Goal: Check status: Check status

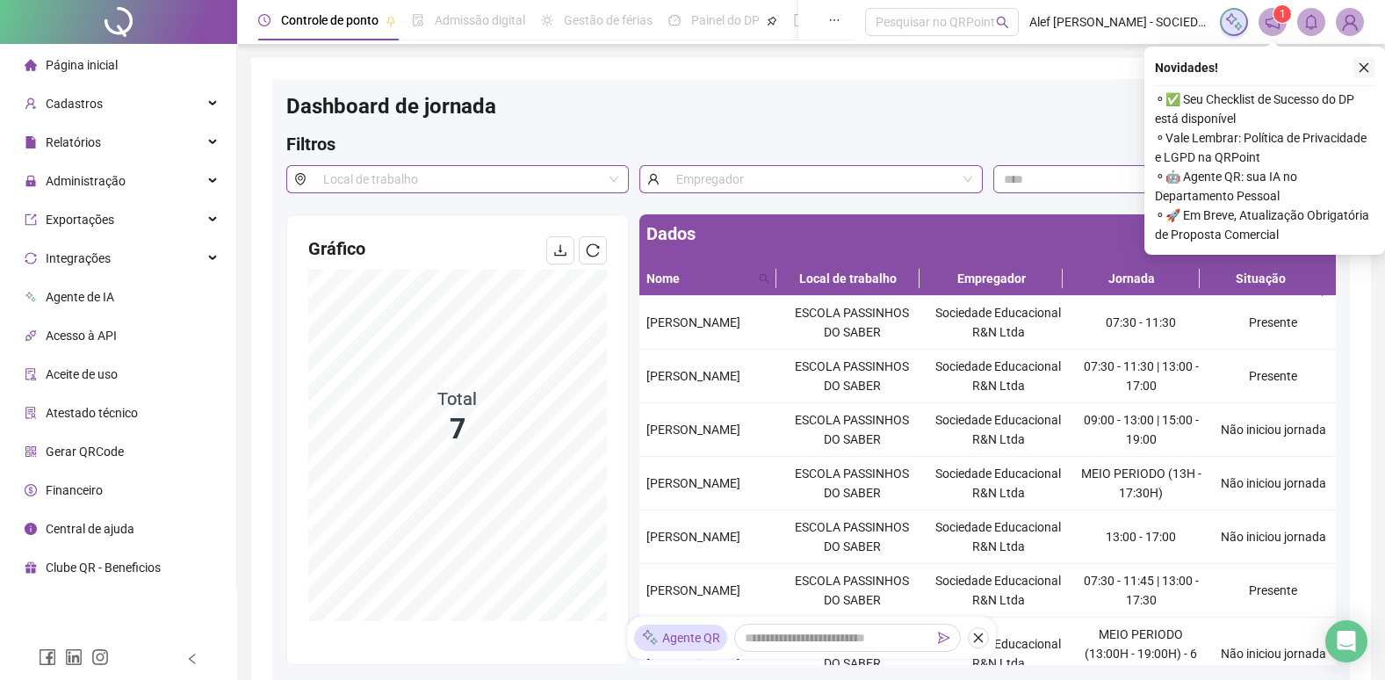
click at [1359, 67] on icon "close" at bounding box center [1364, 67] width 12 height 12
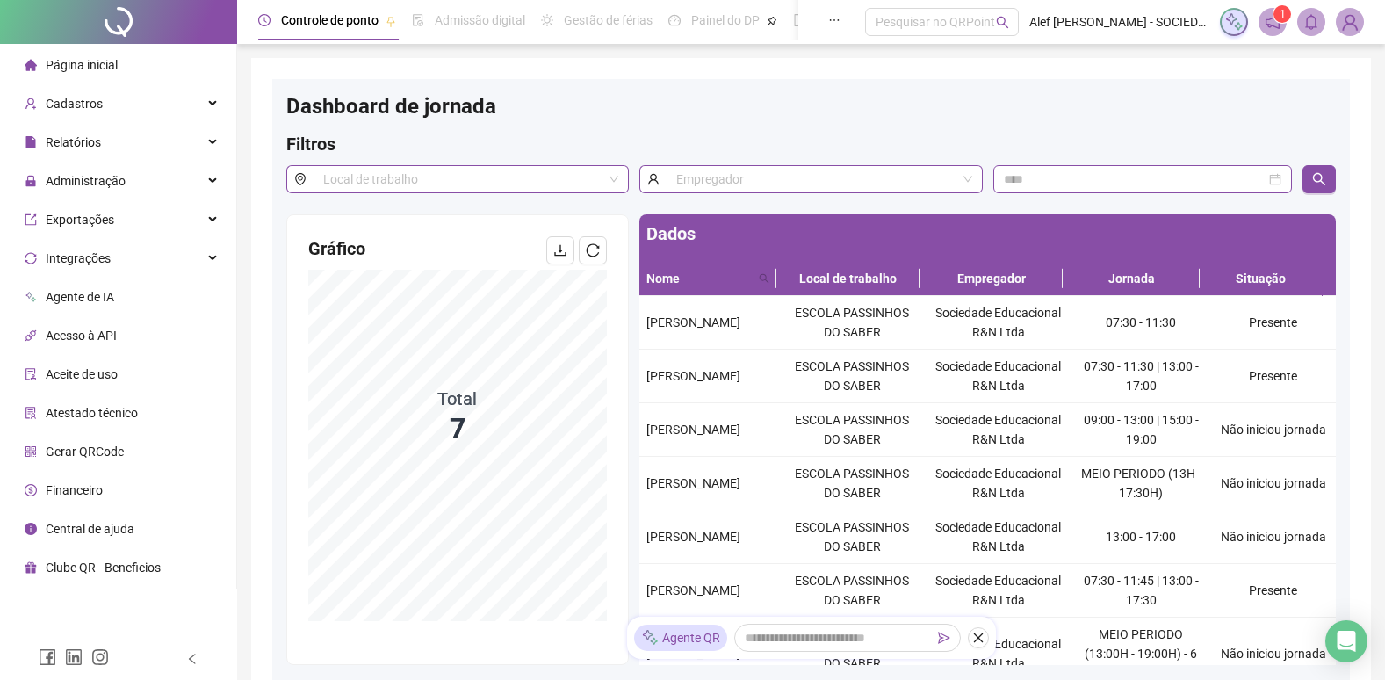
click at [110, 60] on span "Página inicial" at bounding box center [82, 65] width 72 height 14
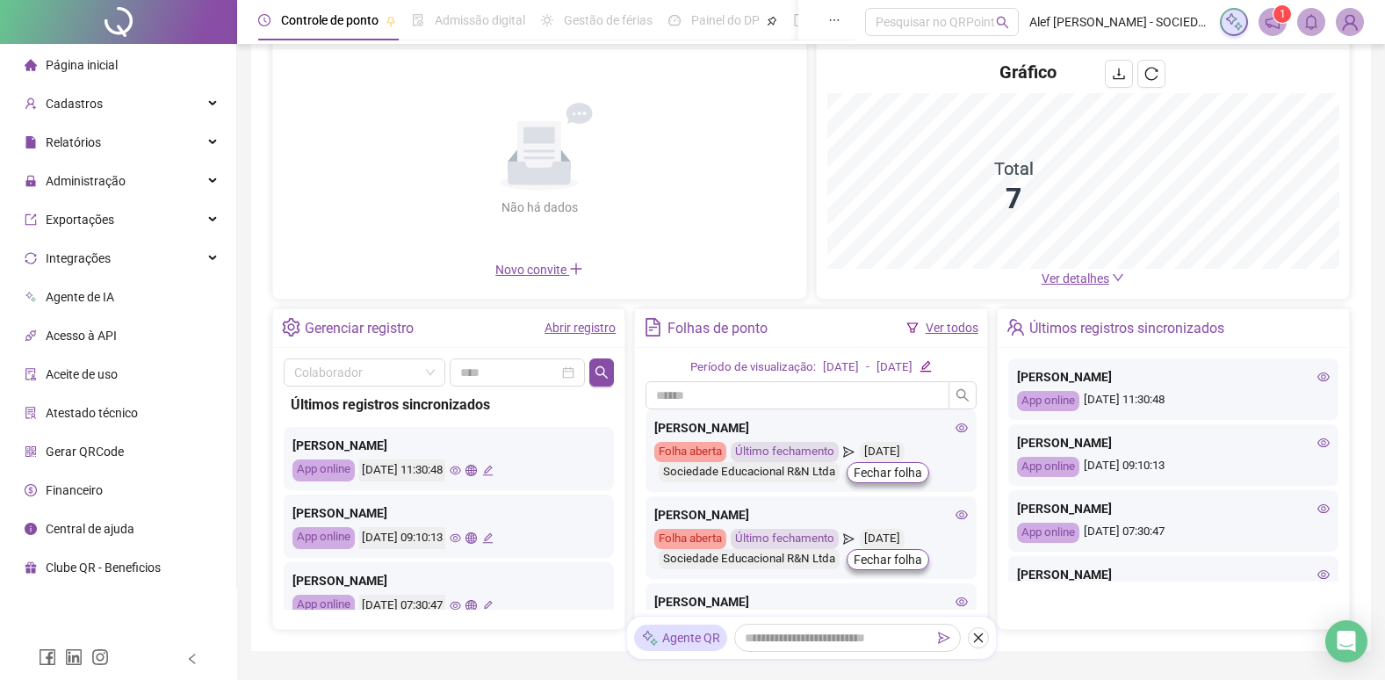
scroll to position [176, 0]
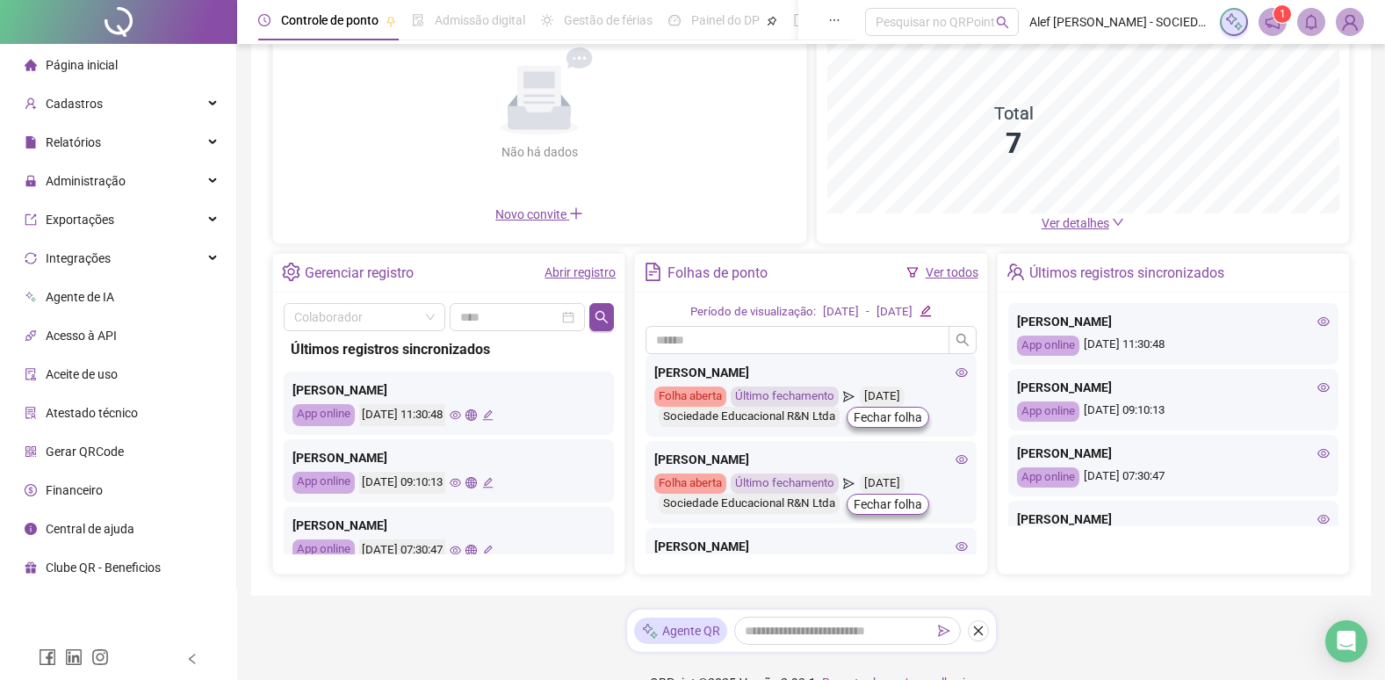
click at [480, 483] on div "[PERSON_NAME] App online [DATE] 09:10:13" at bounding box center [449, 470] width 330 height 63
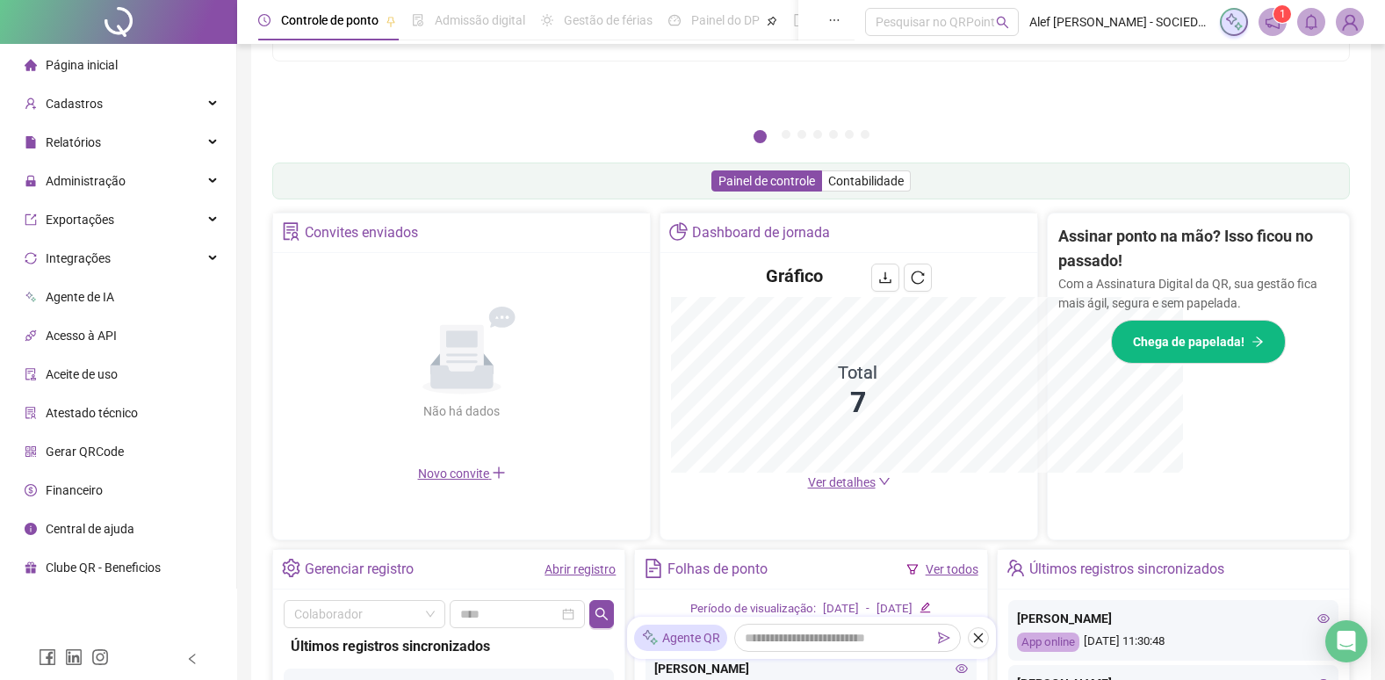
scroll to position [435, 0]
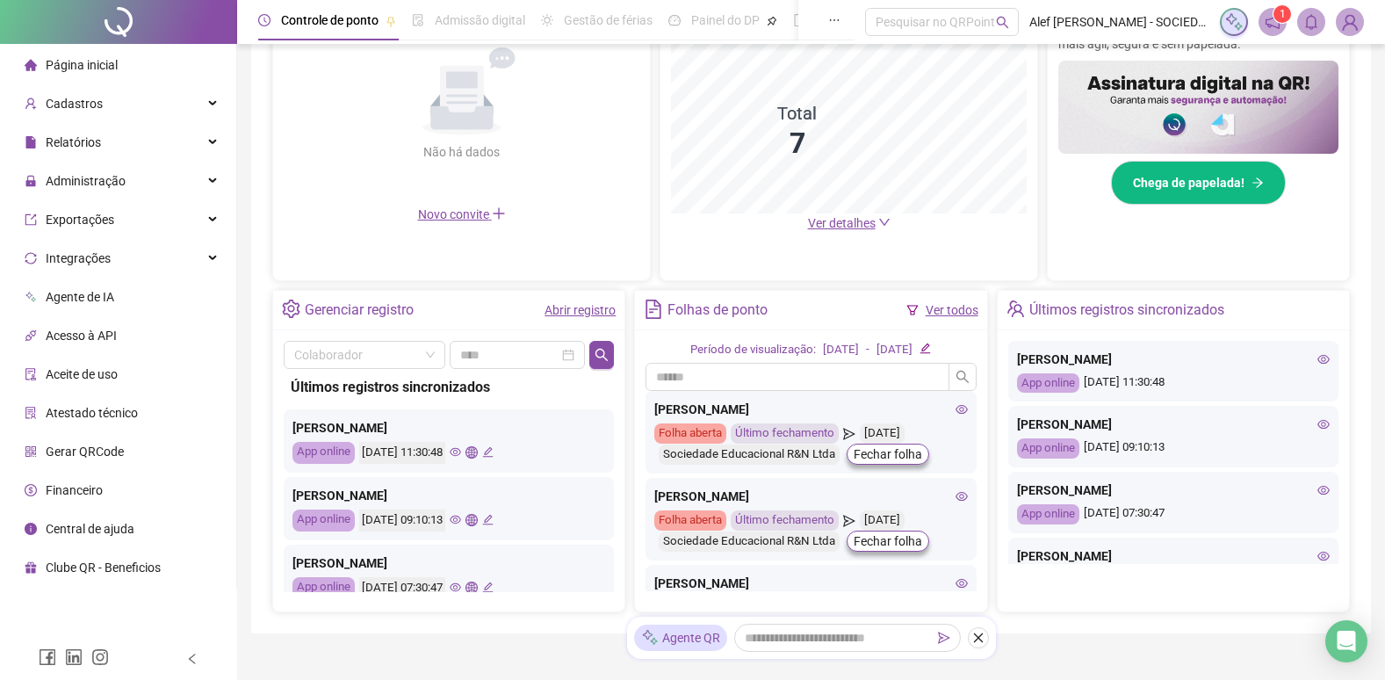
click at [461, 522] on icon "eye" at bounding box center [455, 520] width 11 height 9
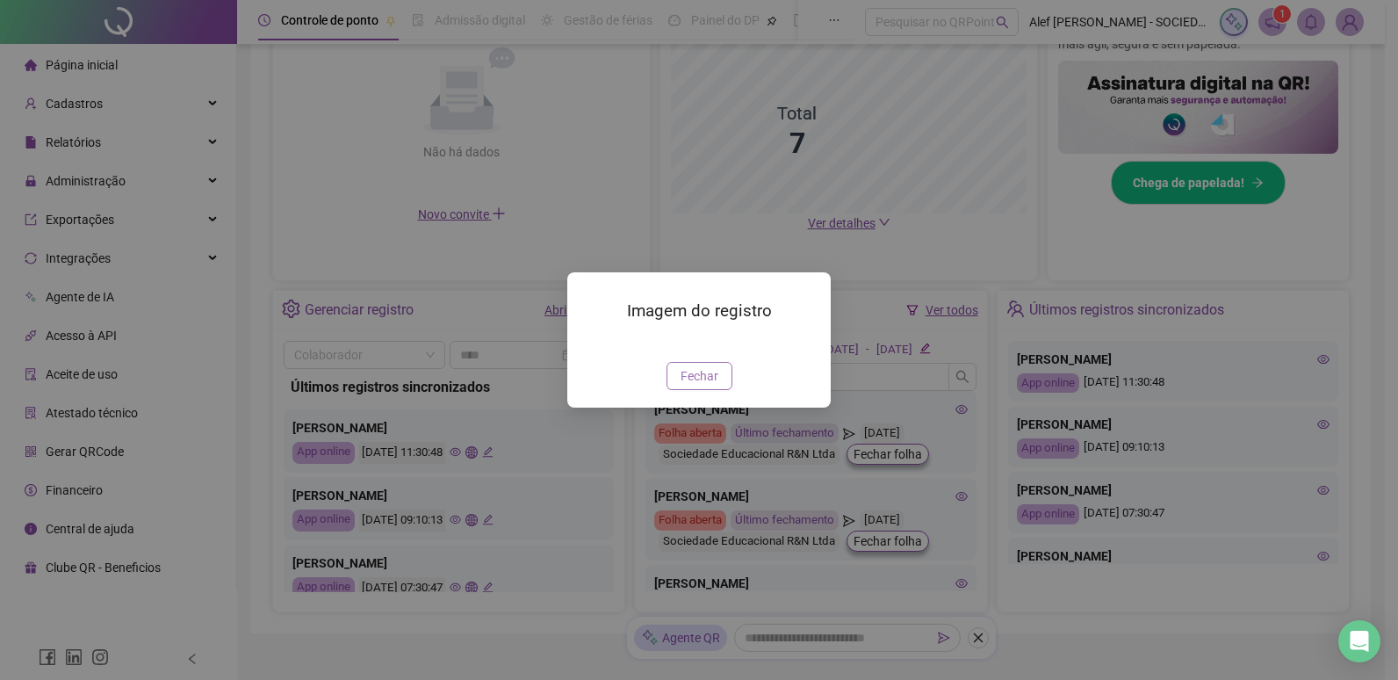
click at [704, 386] on span "Fechar" at bounding box center [700, 375] width 38 height 19
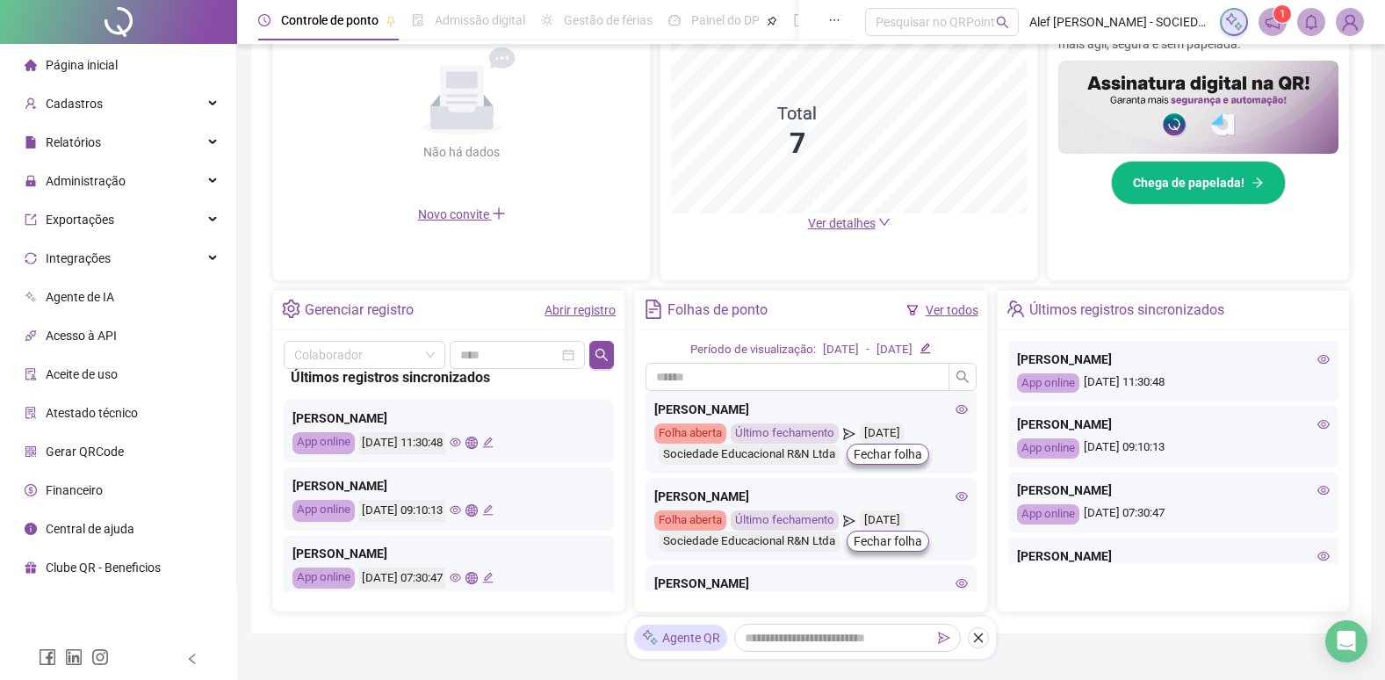
scroll to position [0, 0]
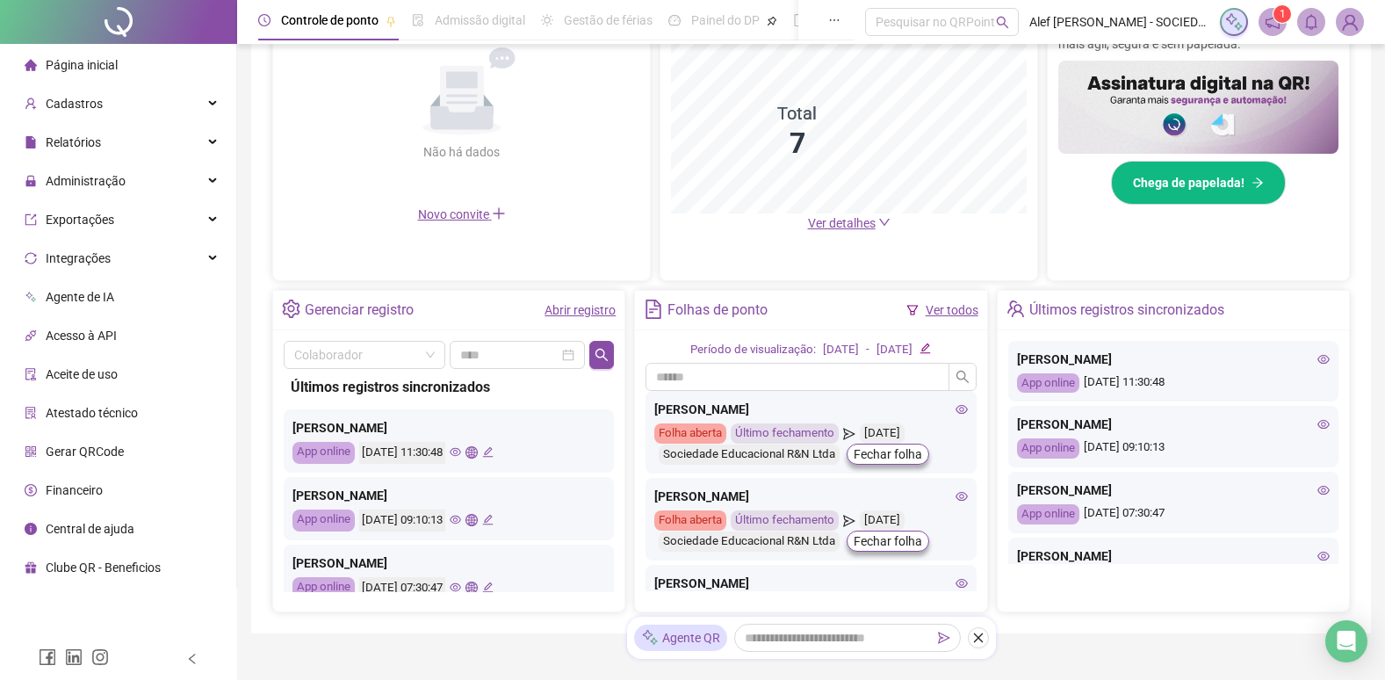
click at [461, 516] on icon "eye" at bounding box center [455, 520] width 11 height 9
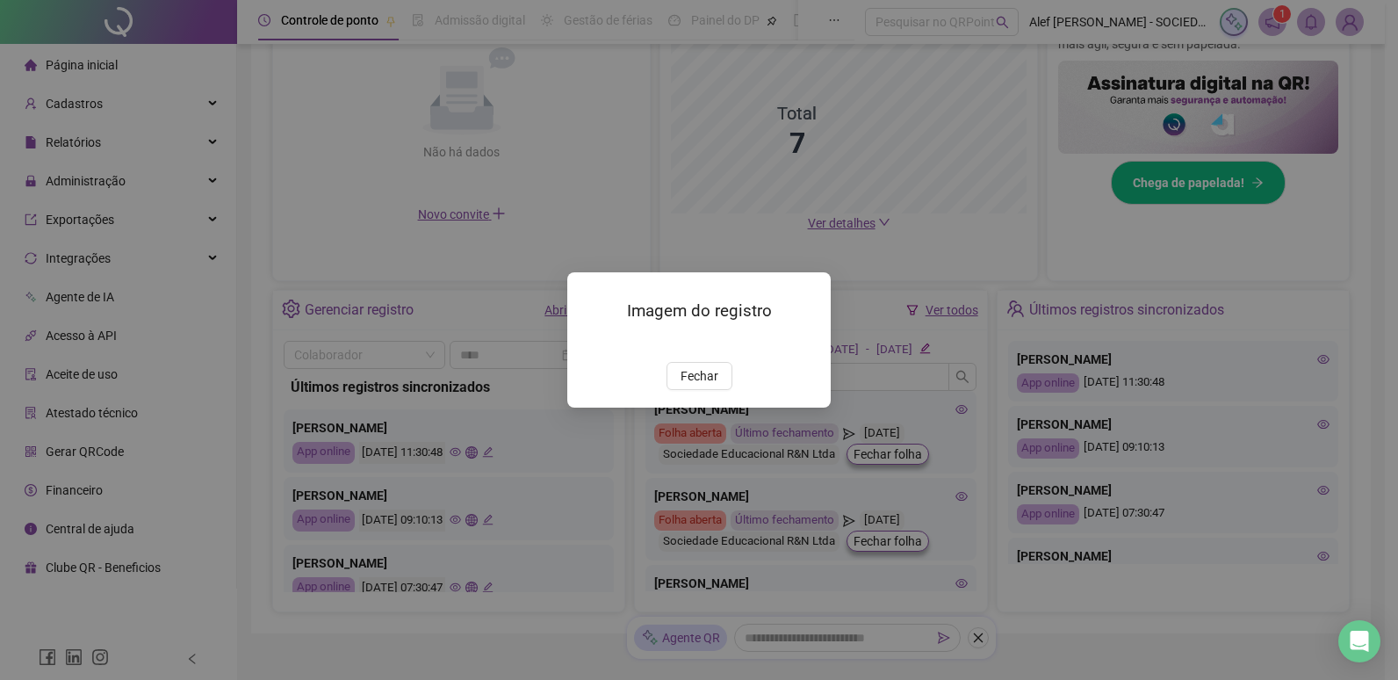
click at [589, 343] on img at bounding box center [589, 343] width 0 height 0
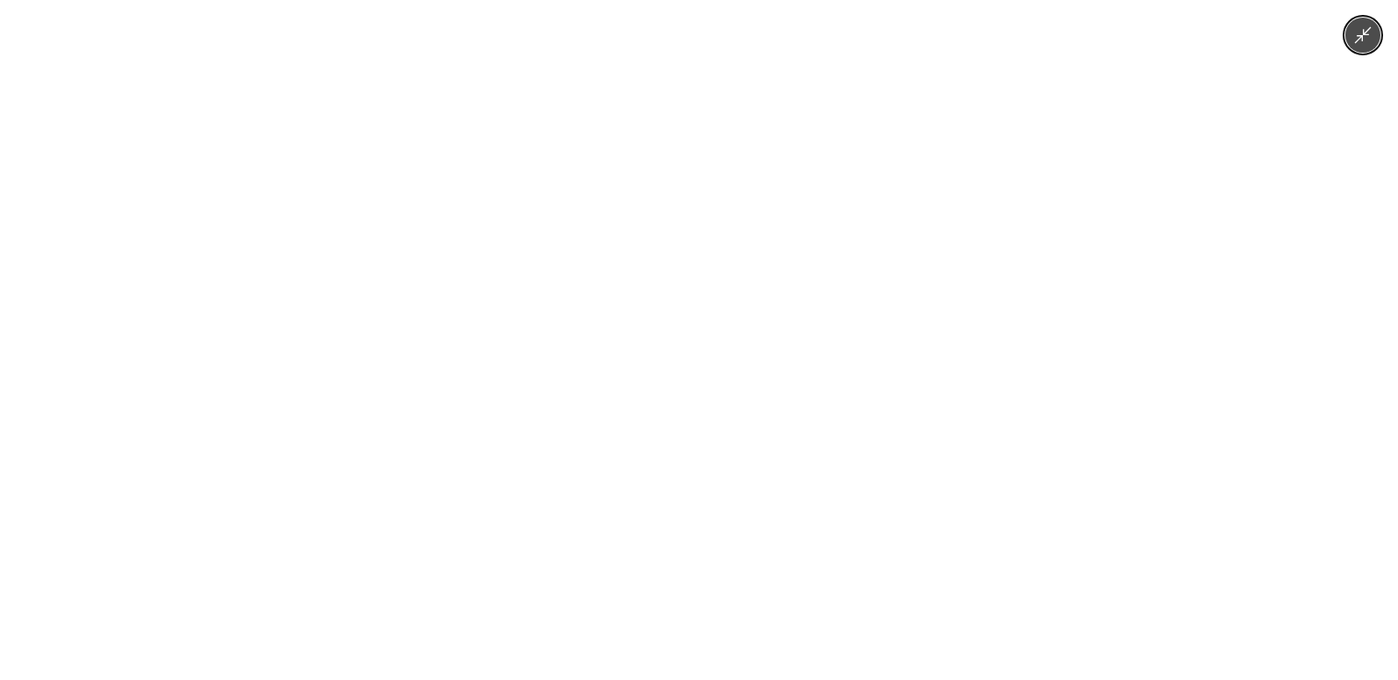
click at [1364, 40] on icon "Minimize image" at bounding box center [1363, 34] width 19 height 19
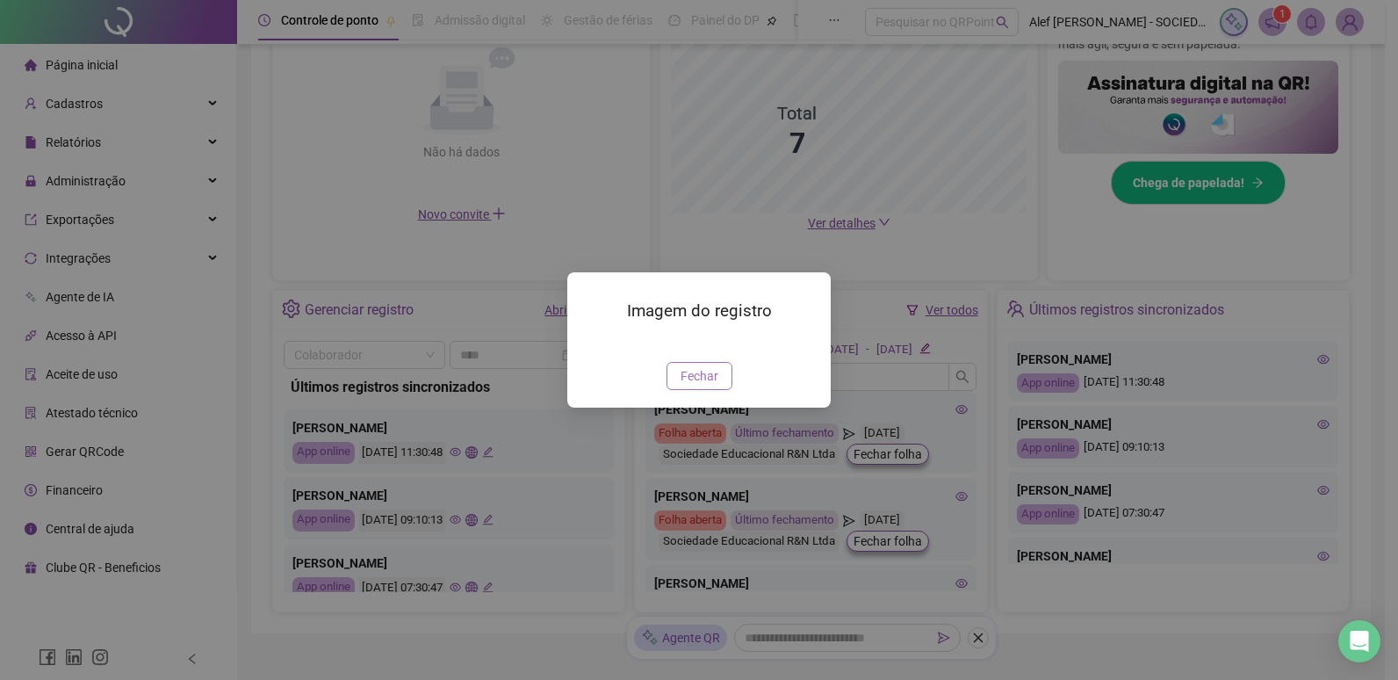
click at [704, 386] on span "Fechar" at bounding box center [700, 375] width 38 height 19
